Goal: Task Accomplishment & Management: Manage account settings

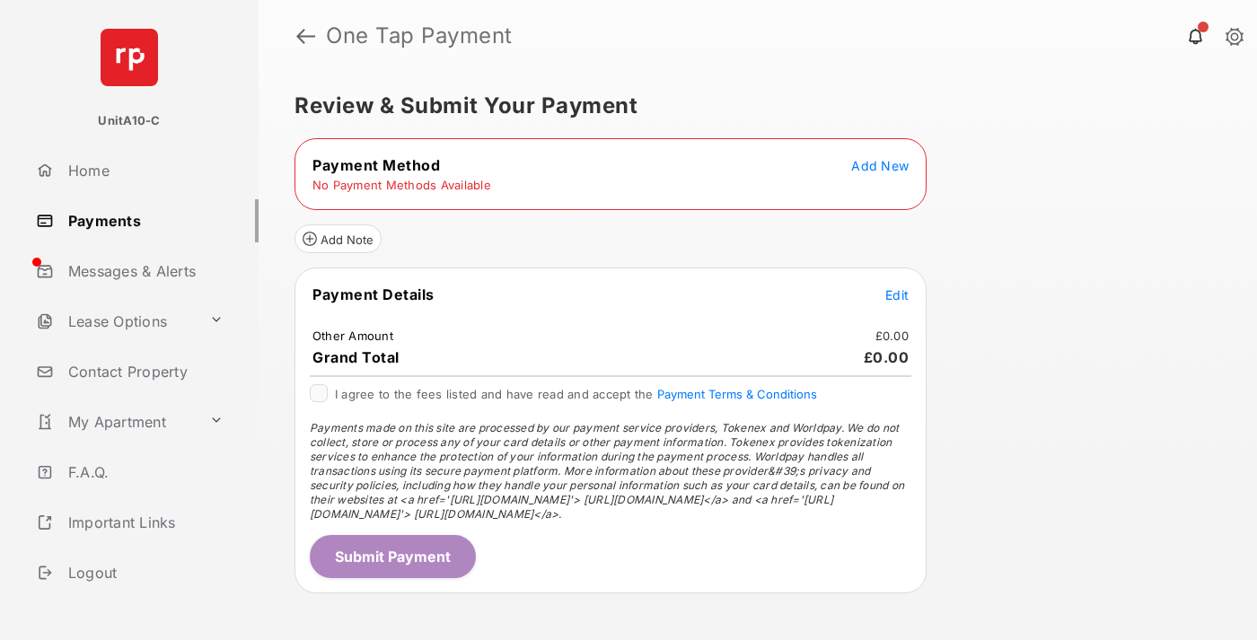
click at [880, 165] on span "Add New" at bounding box center [879, 165] width 57 height 15
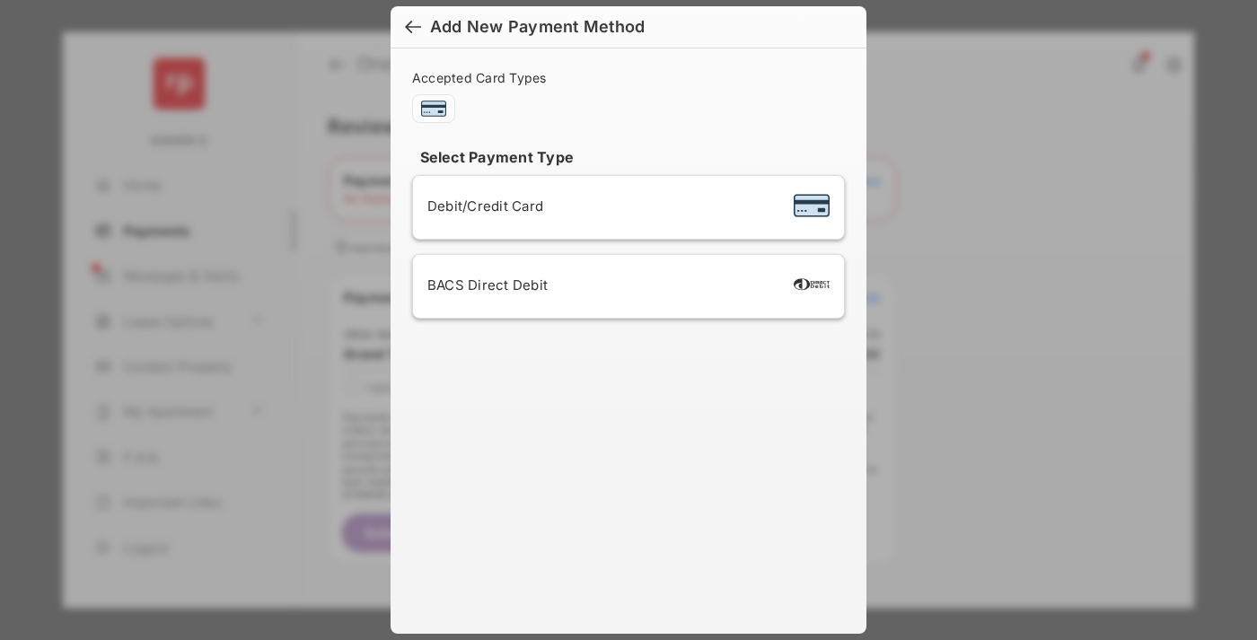
click at [480, 206] on span "Debit/Credit Card" at bounding box center [485, 205] width 116 height 17
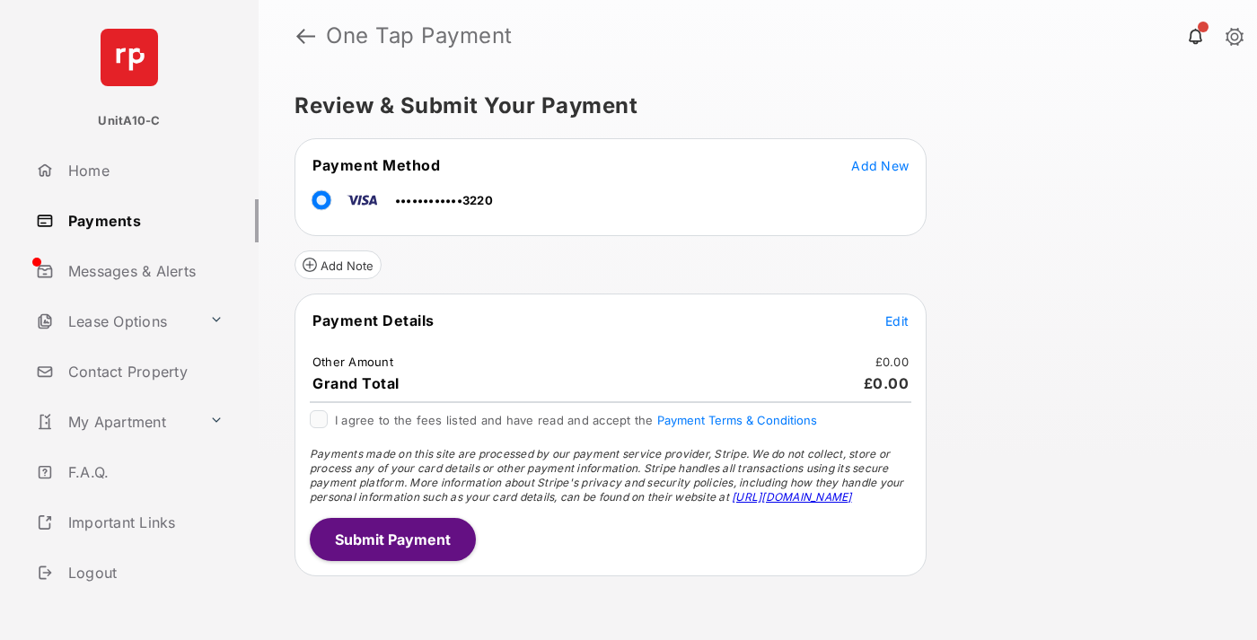
click at [897, 320] on span "Edit" at bounding box center [896, 320] width 23 height 15
